Goal: Information Seeking & Learning: Learn about a topic

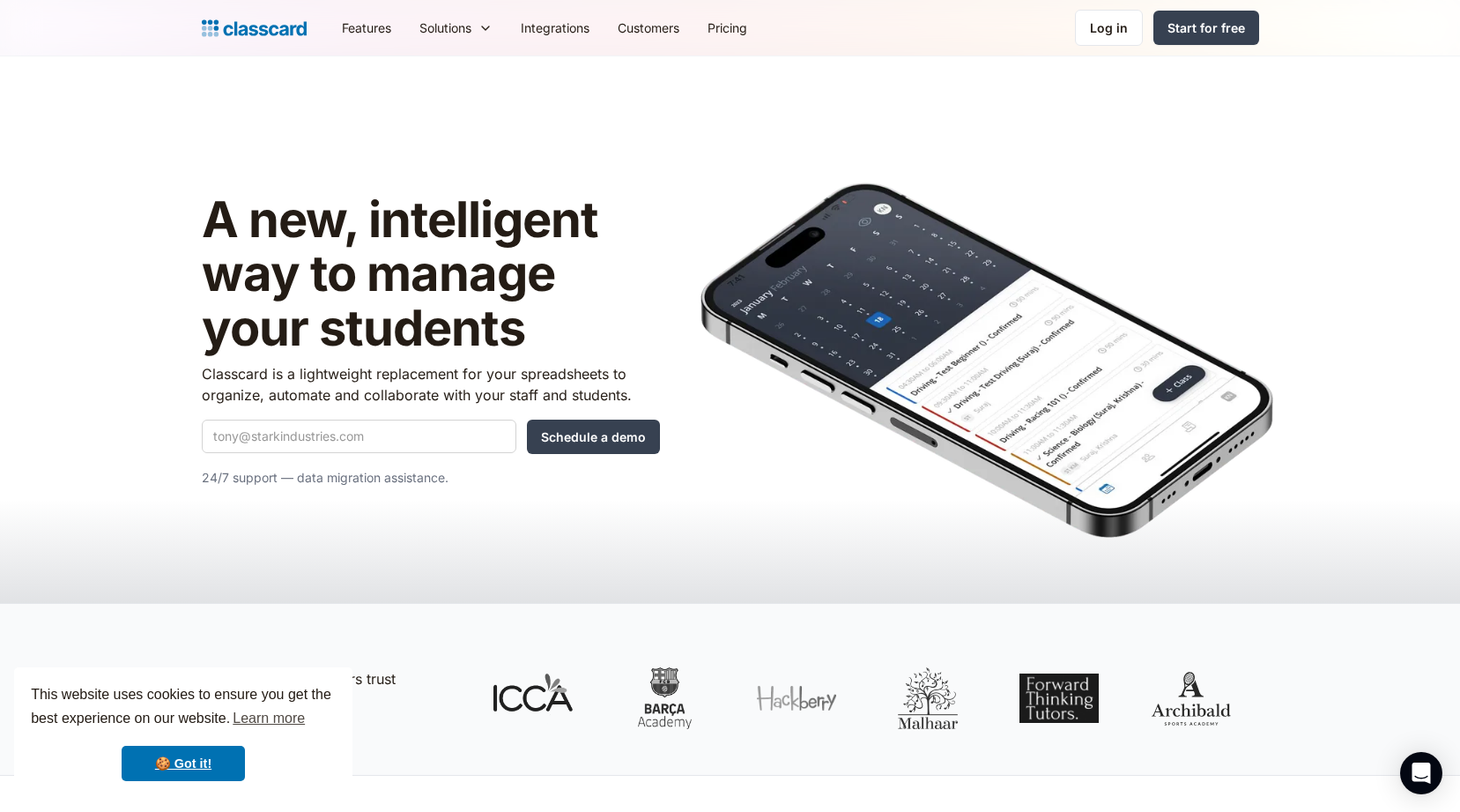
click at [553, 372] on p "Classcard is a lightweight replacement for your spreadsheets to organize, autom…" at bounding box center [431, 384] width 458 height 42
click at [566, 393] on span "button" at bounding box center [566, 393] width 0 height 0
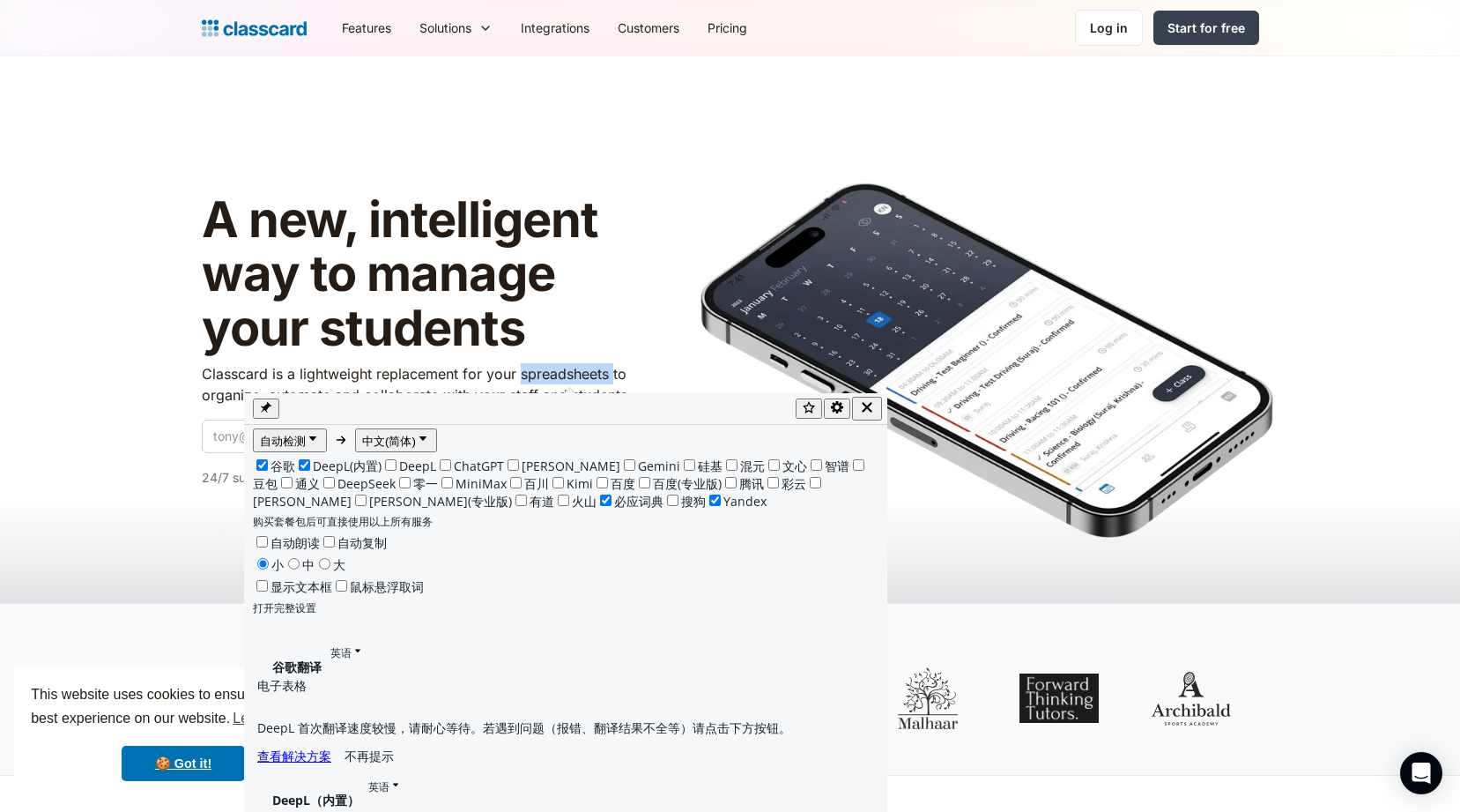
click at [875, 410] on icon "button" at bounding box center [867, 407] width 16 height 16
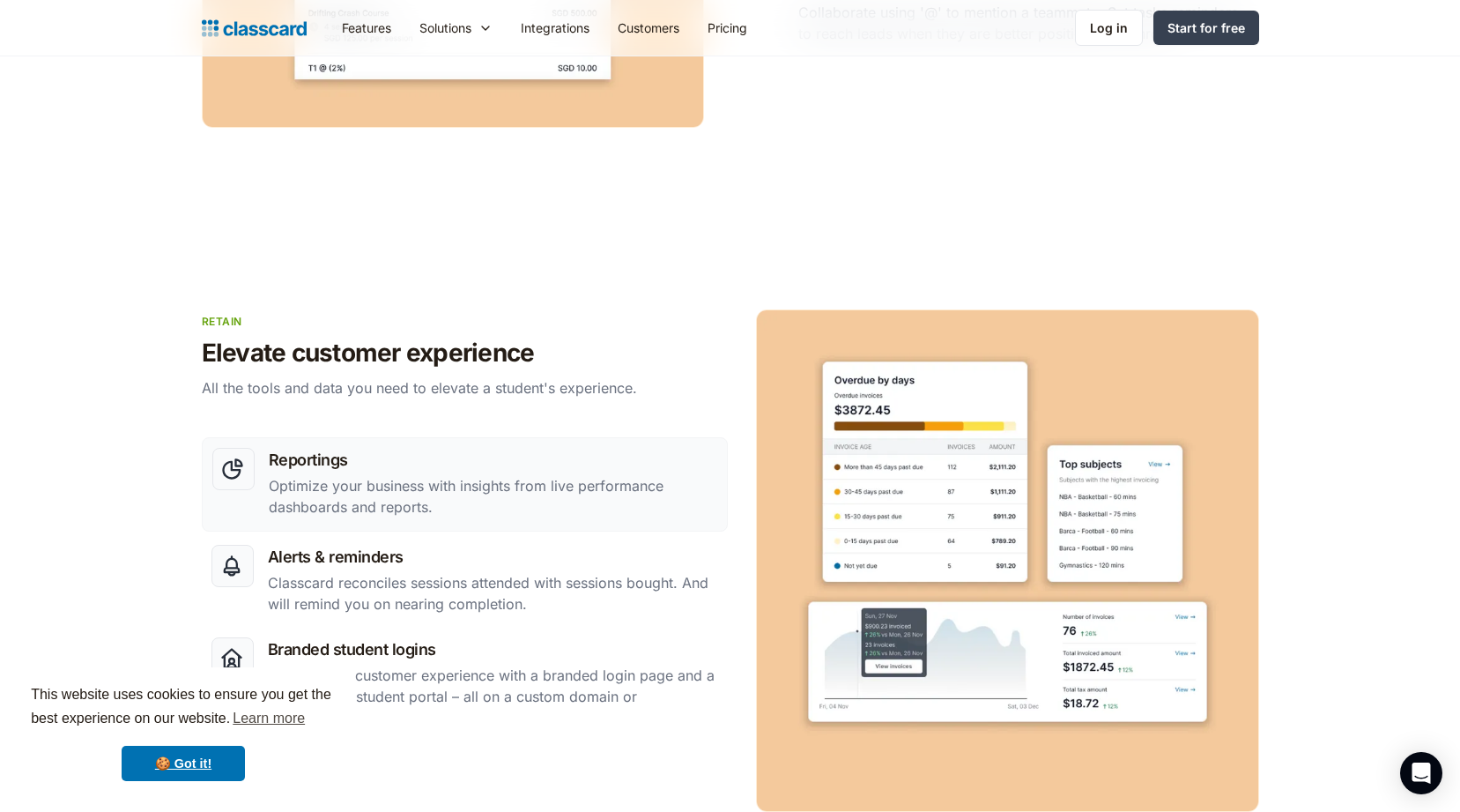
scroll to position [2404, 0]
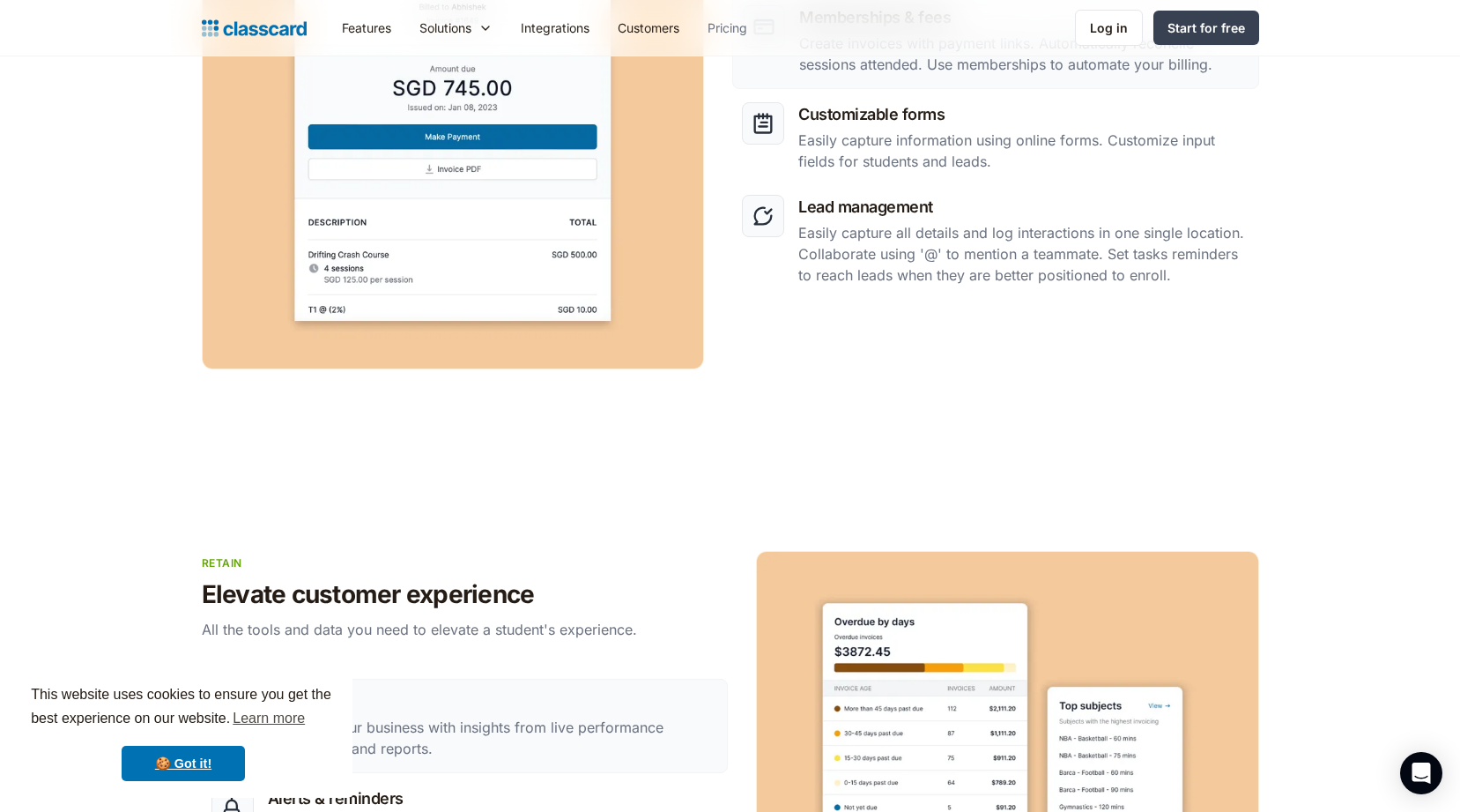
click at [731, 25] on link "Pricing" at bounding box center [727, 27] width 67 height 40
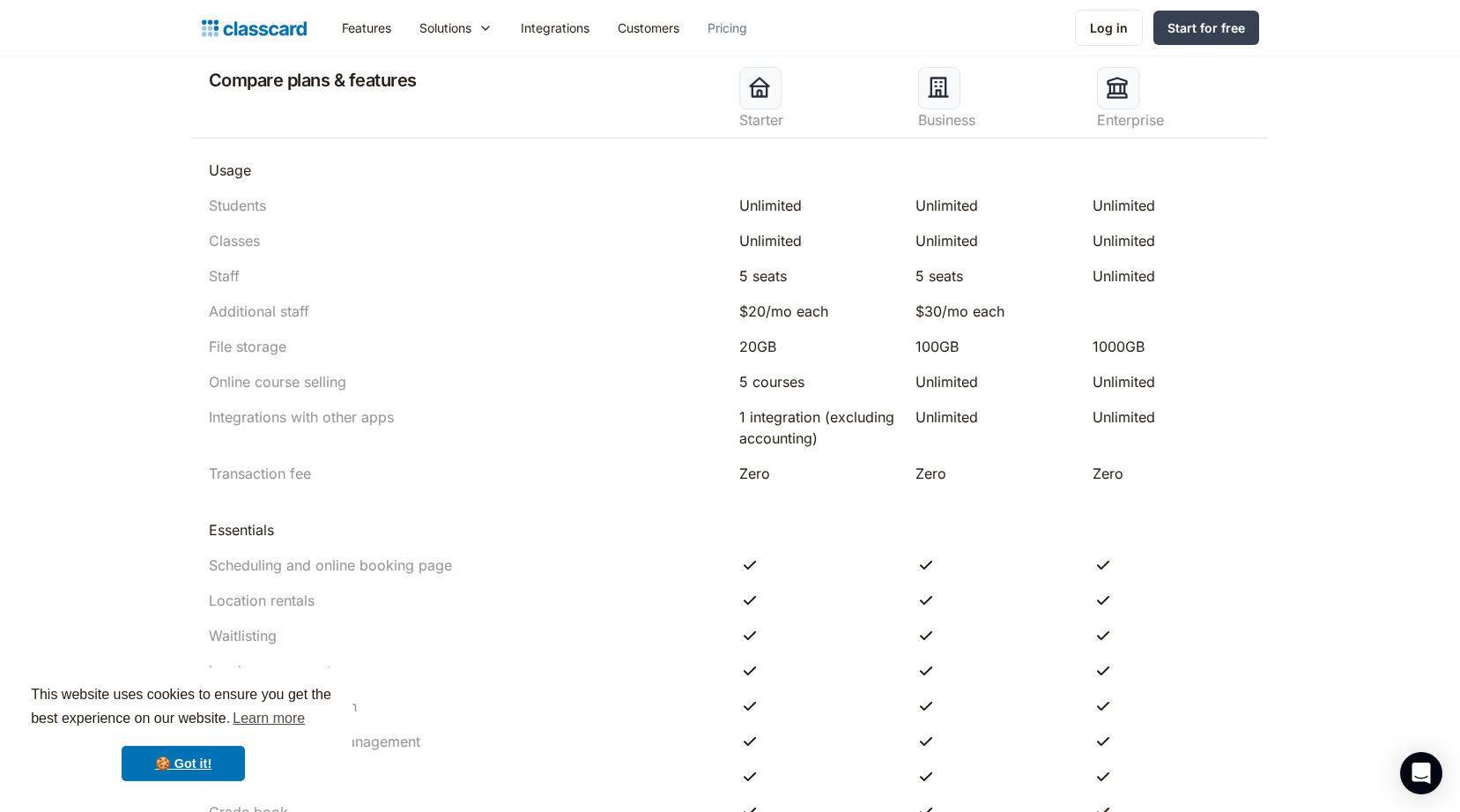
scroll to position [1145, 0]
